Goal: Transaction & Acquisition: Purchase product/service

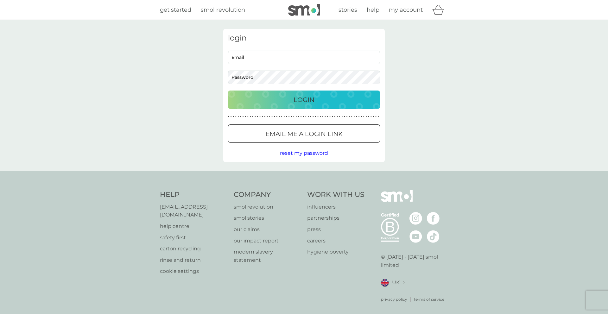
click at [265, 59] on input "Email" at bounding box center [304, 58] width 152 height 14
type input "[EMAIL_ADDRESS][DOMAIN_NAME]"
click at [320, 95] on div "Login" at bounding box center [303, 100] width 139 height 10
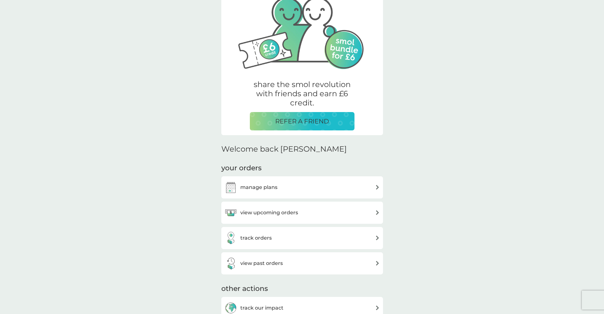
scroll to position [123, 0]
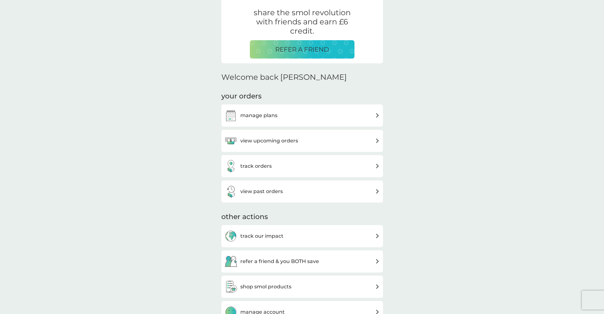
click at [275, 120] on div "manage plans" at bounding box center [250, 115] width 53 height 13
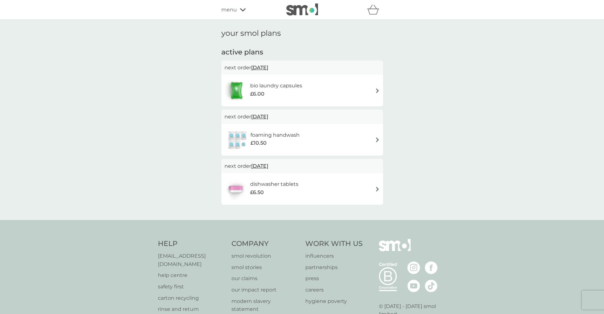
click at [234, 12] on span "menu" at bounding box center [229, 10] width 16 height 8
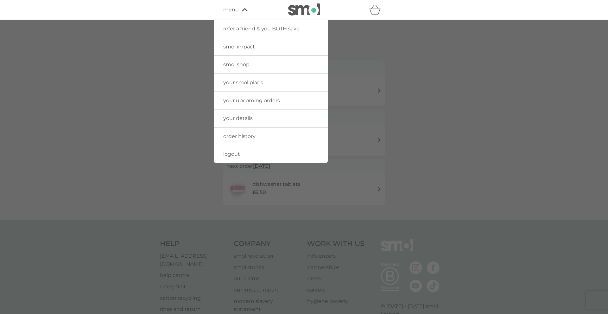
click at [248, 61] on link "smol shop" at bounding box center [271, 65] width 114 height 18
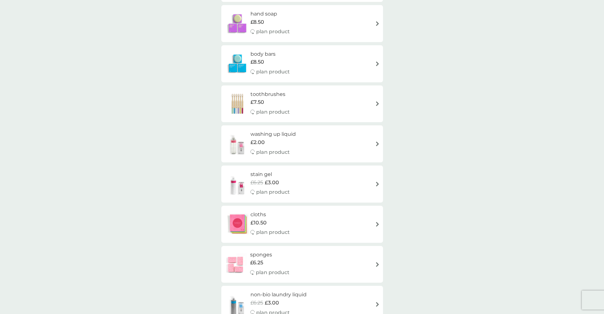
scroll to position [522, 0]
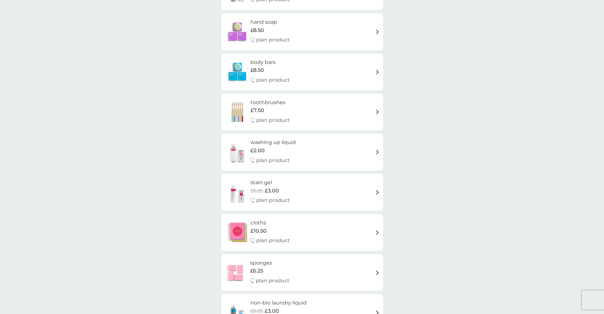
click at [341, 148] on div "washing up liquid £2.00 plan product" at bounding box center [301, 152] width 155 height 28
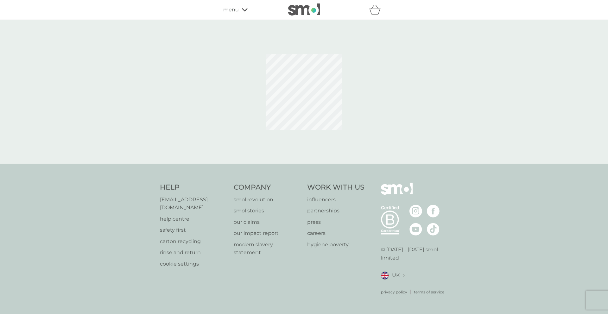
select select "112"
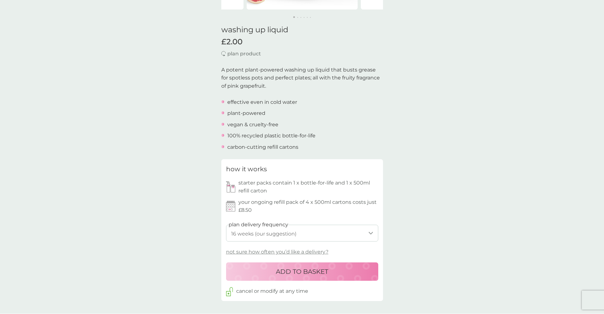
scroll to position [240, 0]
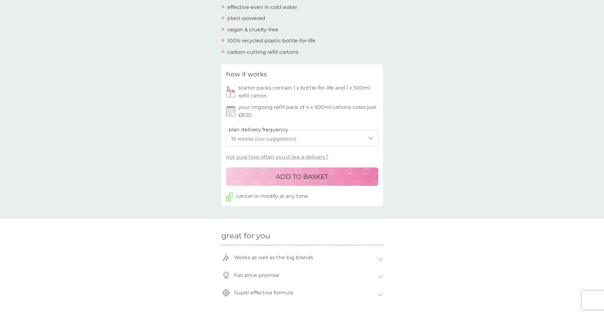
click at [310, 180] on p "ADD TO BASKET" at bounding box center [302, 177] width 52 height 10
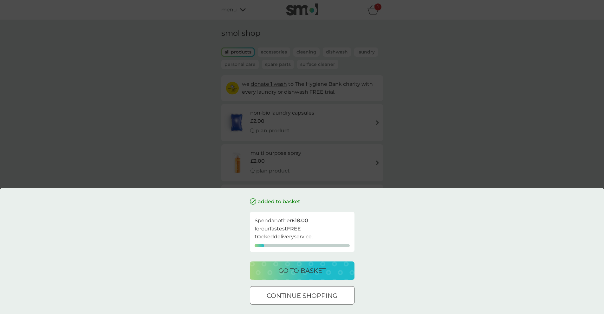
click at [313, 302] on button "continue shopping" at bounding box center [302, 295] width 105 height 18
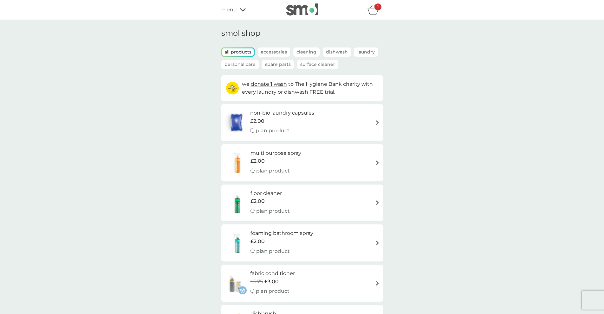
click at [305, 54] on p "Cleaning" at bounding box center [306, 52] width 26 height 9
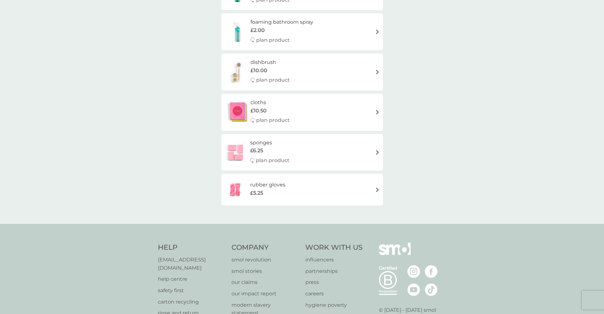
scroll to position [138, 0]
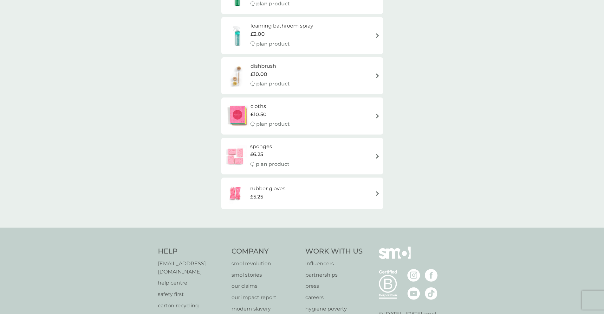
click at [285, 120] on p "plan product" at bounding box center [273, 124] width 34 height 8
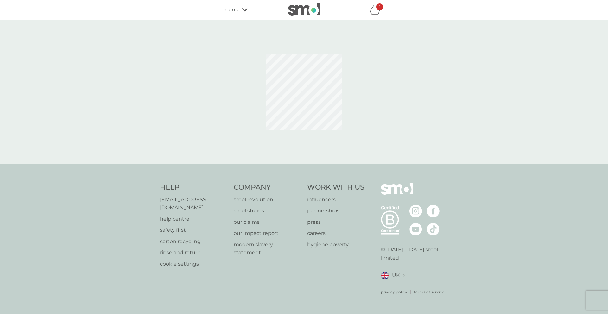
select select "91"
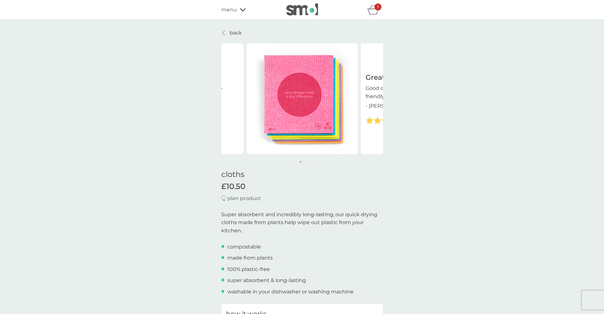
click at [253, 198] on p "plan product" at bounding box center [244, 199] width 34 height 8
click at [253, 197] on p "plan product" at bounding box center [244, 199] width 34 height 8
click at [375, 7] on div "1" at bounding box center [377, 6] width 7 height 7
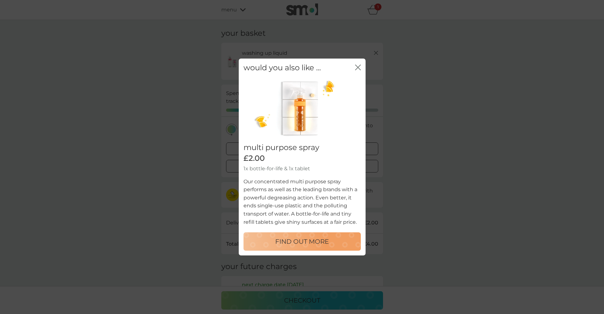
click at [317, 245] on p "FIND OUT MORE" at bounding box center [302, 242] width 54 height 10
select select "112"
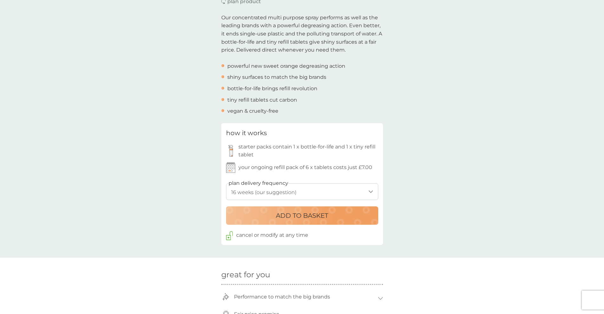
scroll to position [197, 0]
click at [308, 220] on p "ADD TO BASKET" at bounding box center [302, 215] width 52 height 10
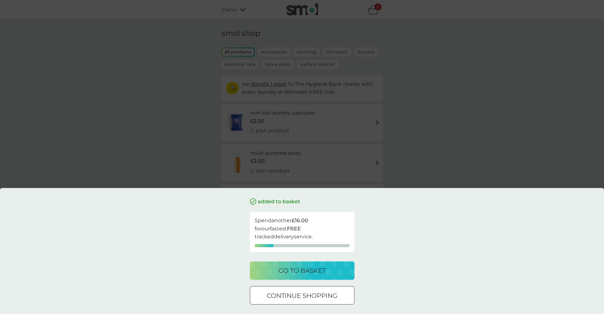
click at [310, 296] on div at bounding box center [309, 295] width 1 height 1
click at [310, 296] on div "added to basket Spend another £16.00 for our fastest FREE tracked delivery serv…" at bounding box center [302, 256] width 105 height 117
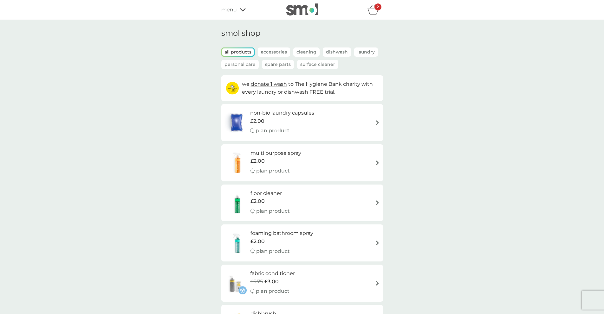
click at [373, 12] on icon "basket" at bounding box center [373, 10] width 12 height 10
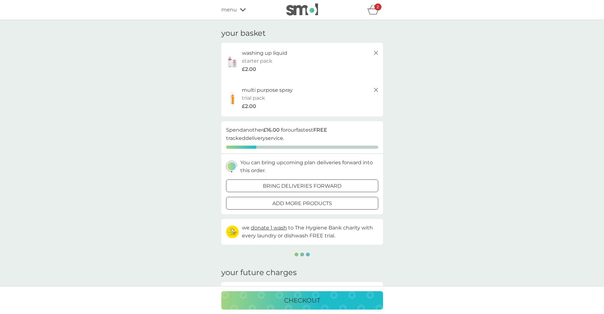
click at [376, 10] on div "2" at bounding box center [377, 6] width 7 height 7
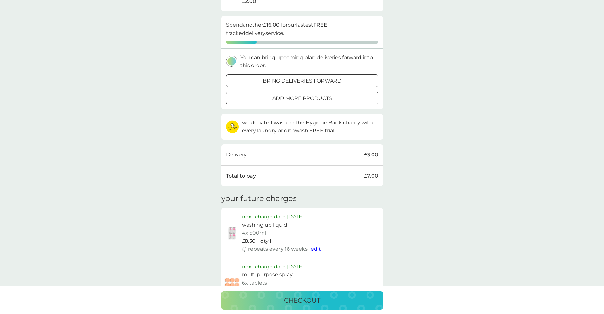
scroll to position [100, 0]
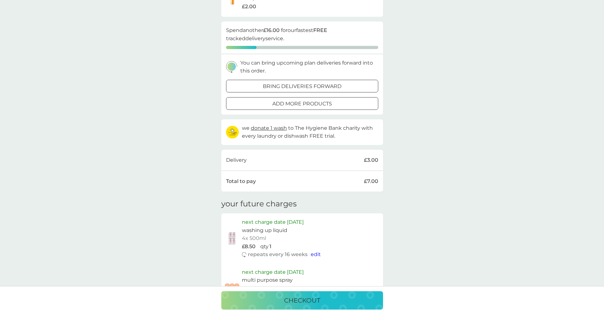
click at [317, 300] on p "checkout" at bounding box center [302, 301] width 36 height 10
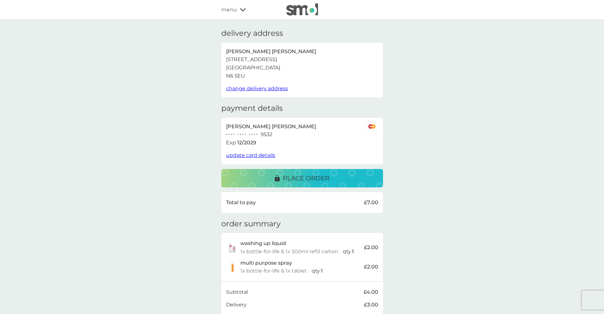
click at [309, 9] on img at bounding box center [302, 9] width 32 height 12
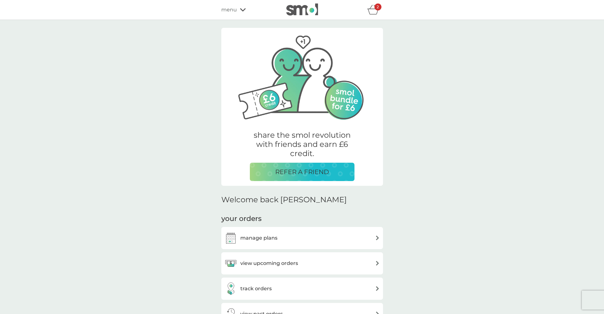
click at [376, 10] on div "2" at bounding box center [377, 6] width 7 height 7
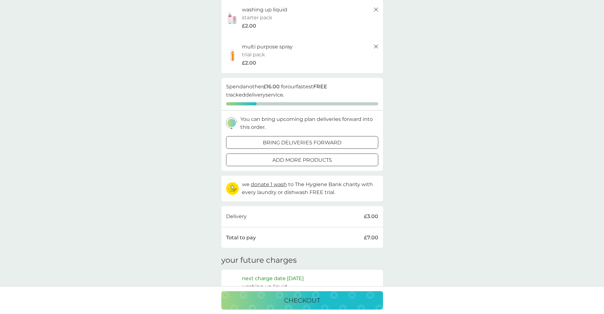
scroll to position [116, 0]
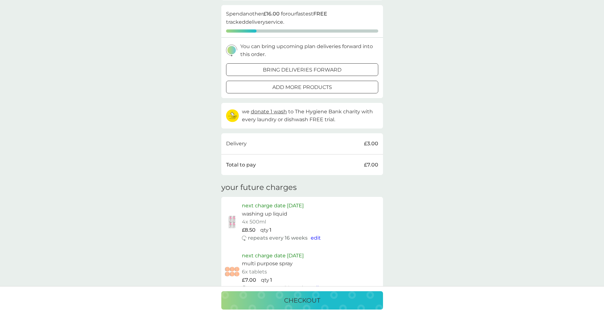
click at [314, 296] on p "checkout" at bounding box center [302, 301] width 36 height 10
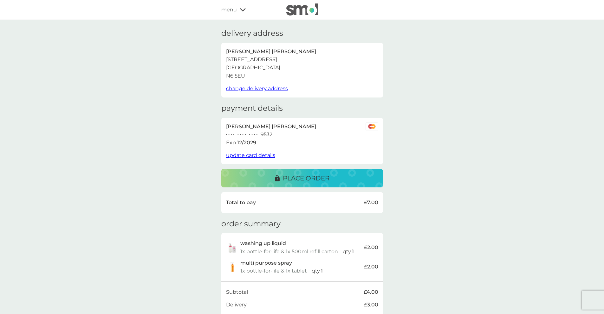
click at [323, 183] on p "place order" at bounding box center [306, 178] width 47 height 10
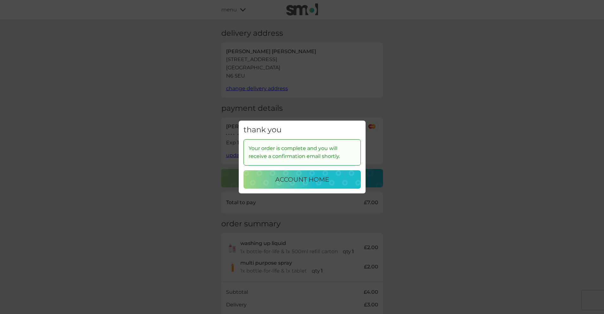
click at [330, 182] on div "account home" at bounding box center [302, 180] width 105 height 10
